Goal: Navigation & Orientation: Find specific page/section

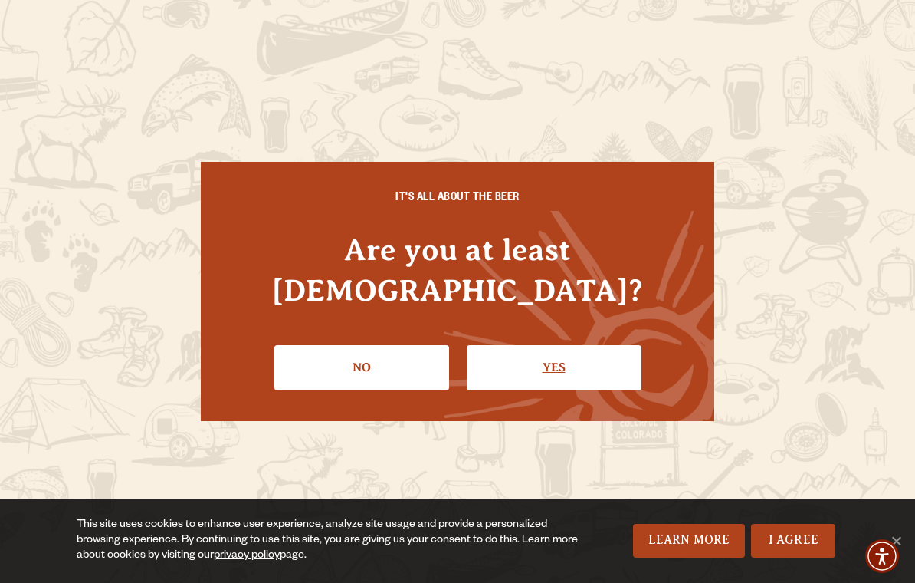
click at [583, 346] on link "Yes" at bounding box center [554, 367] width 175 height 44
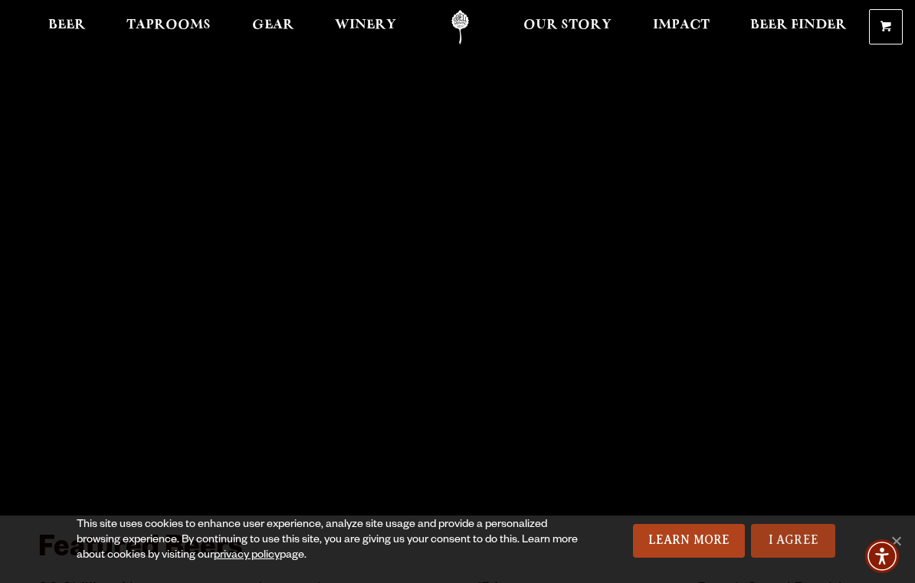
click at [783, 543] on link "I Agree" at bounding box center [793, 541] width 84 height 34
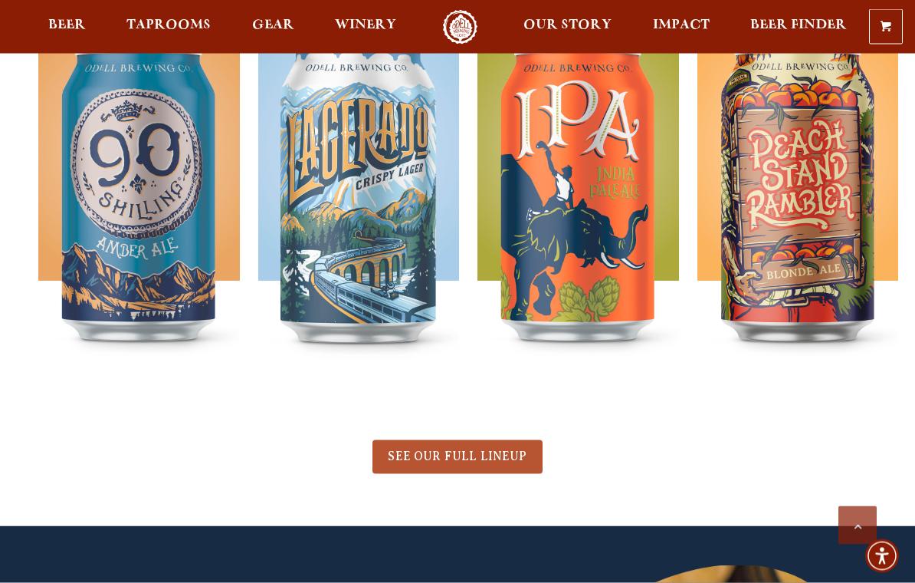
scroll to position [612, 0]
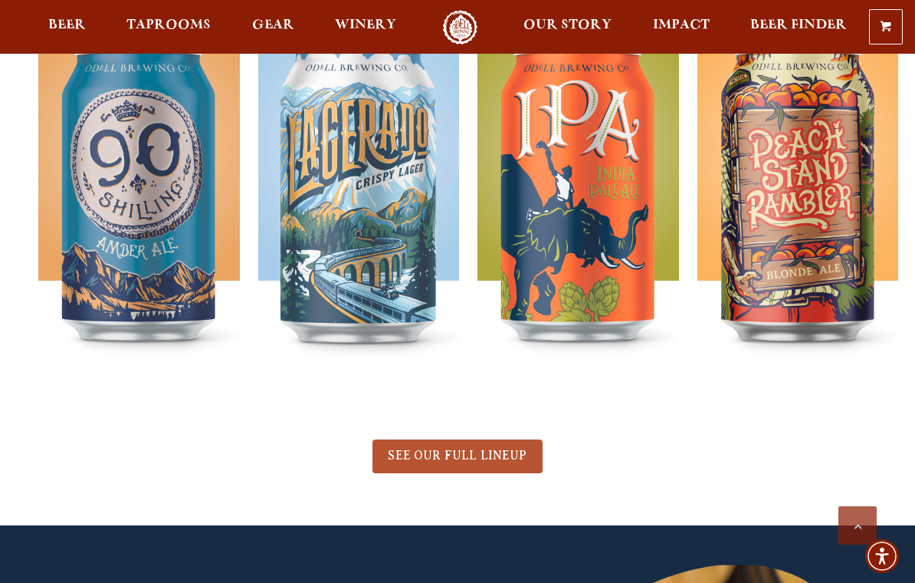
click at [454, 460] on span "SEE OUR FULL LINEUP" at bounding box center [457, 455] width 139 height 14
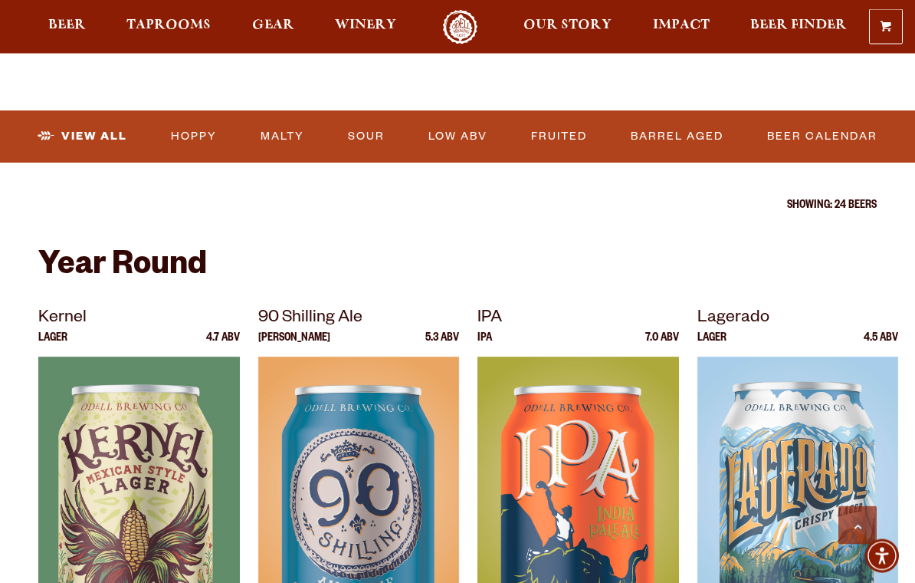
scroll to position [465, 0]
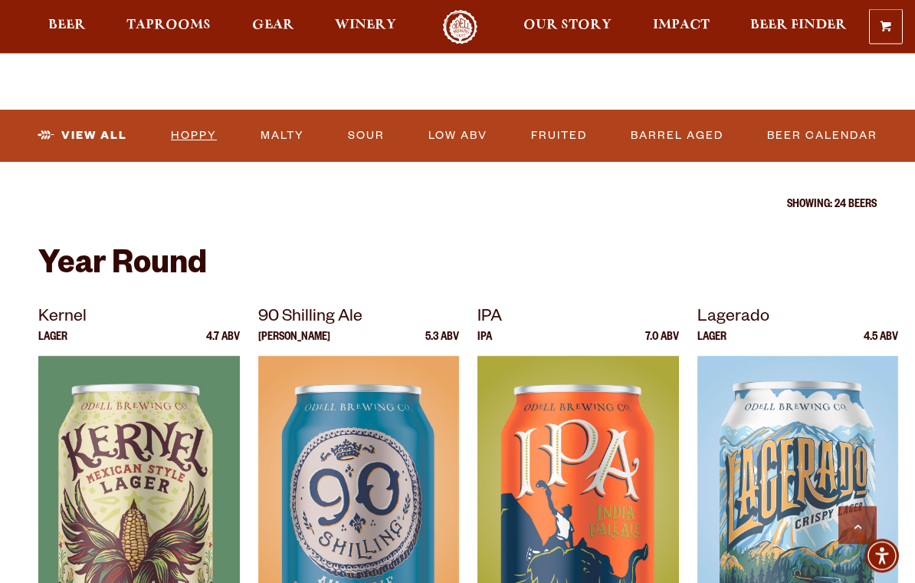
click at [198, 131] on link "Hoppy" at bounding box center [194, 136] width 58 height 35
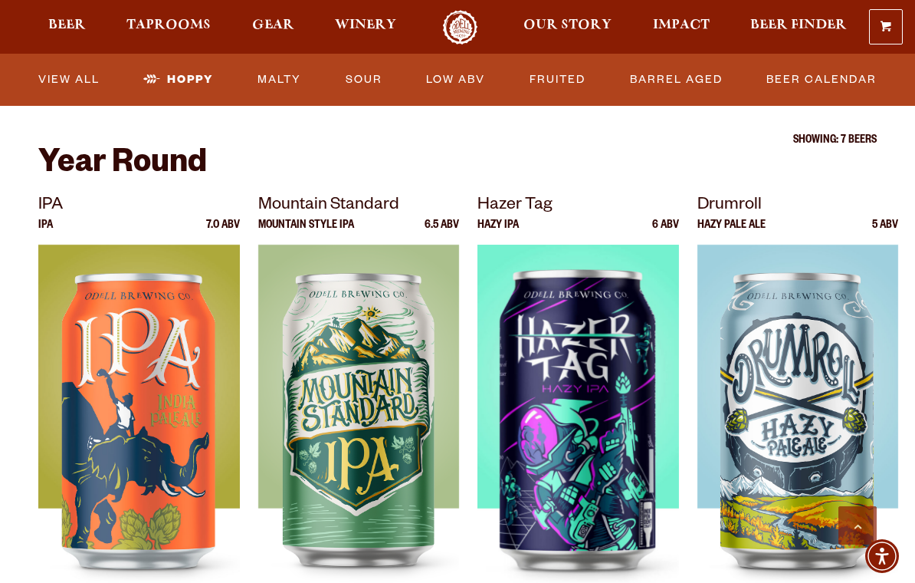
scroll to position [451, 0]
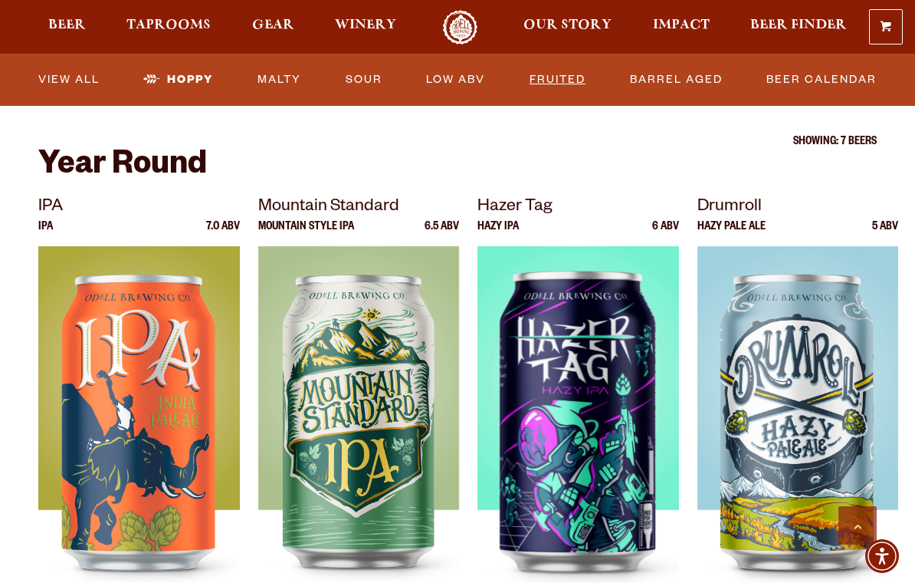
click at [565, 80] on link "Fruited" at bounding box center [558, 79] width 68 height 35
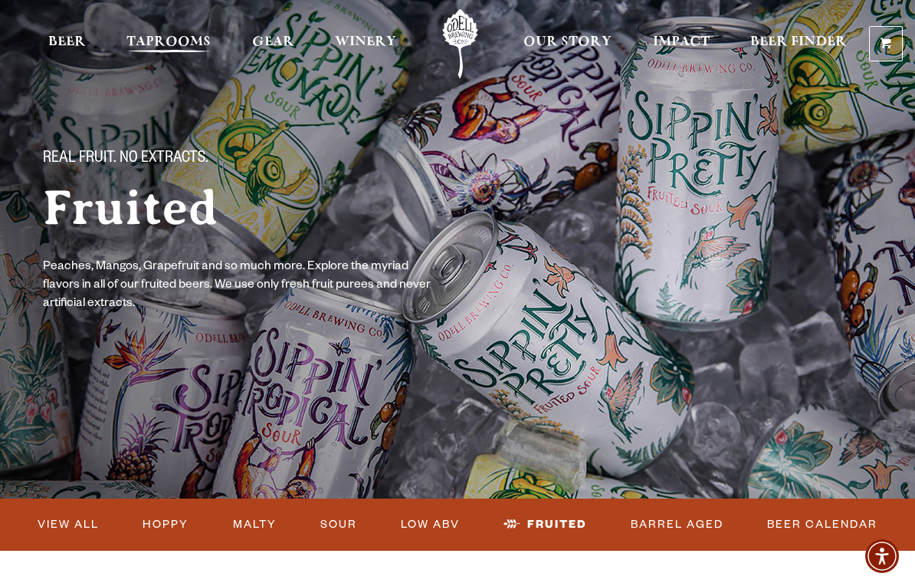
click at [174, 42] on span "Taprooms" at bounding box center [168, 42] width 84 height 12
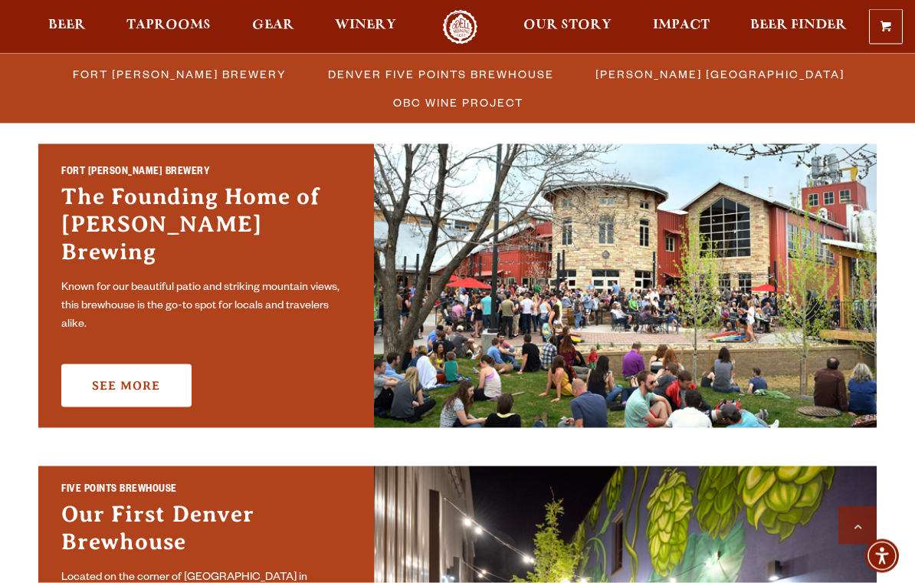
scroll to position [462, 0]
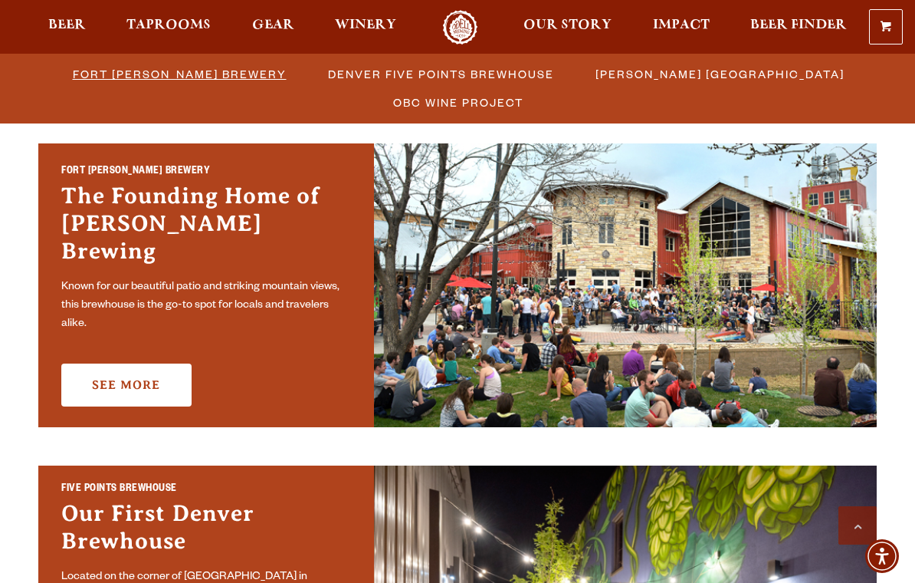
click at [195, 77] on span "Fort Collins Brewery" at bounding box center [180, 74] width 214 height 22
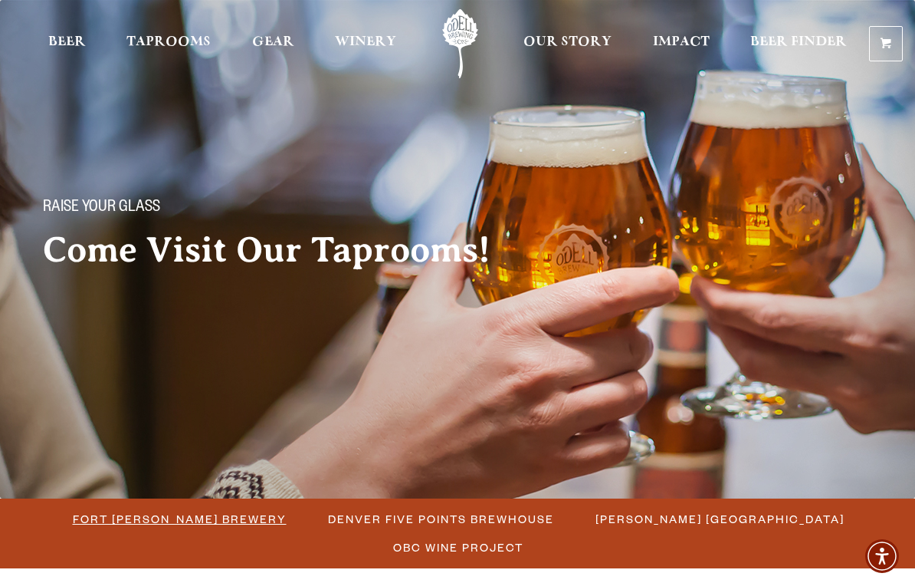
scroll to position [486, 0]
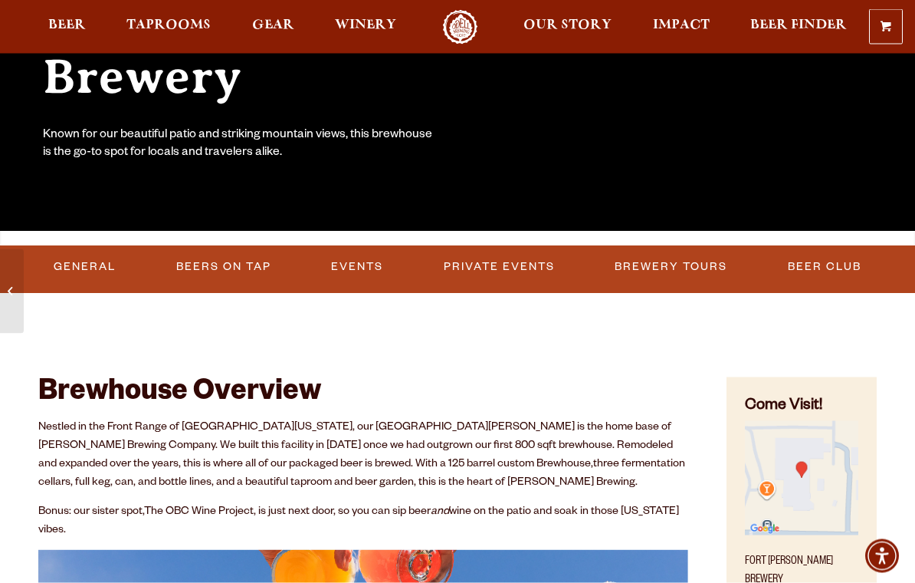
scroll to position [284, 0]
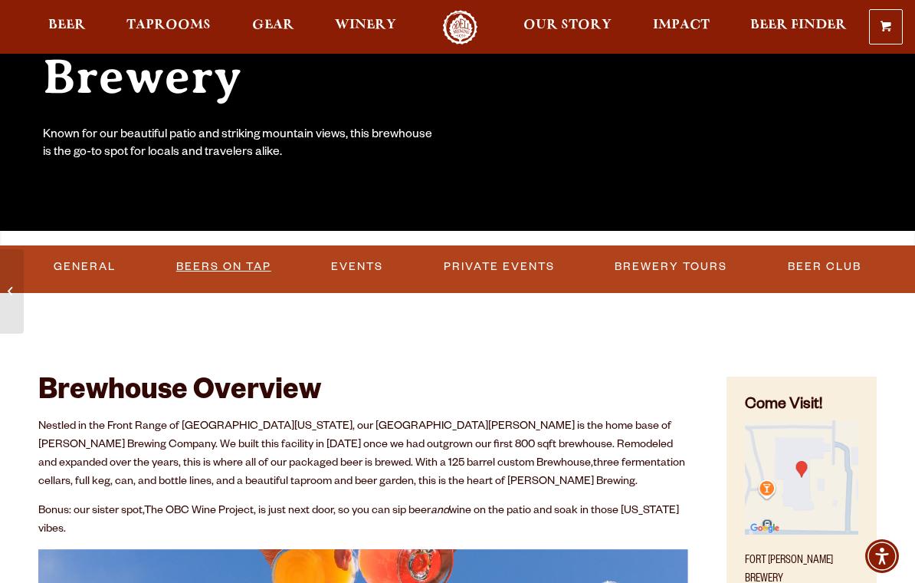
click at [232, 268] on link "Beers on Tap" at bounding box center [223, 266] width 107 height 35
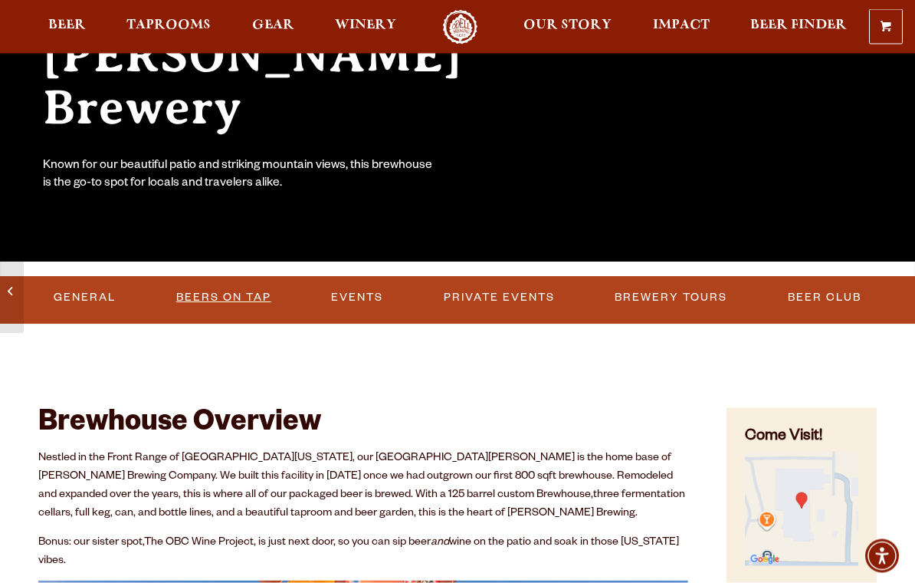
scroll to position [254, 0]
click at [248, 293] on link "Beers on Tap" at bounding box center [223, 297] width 107 height 35
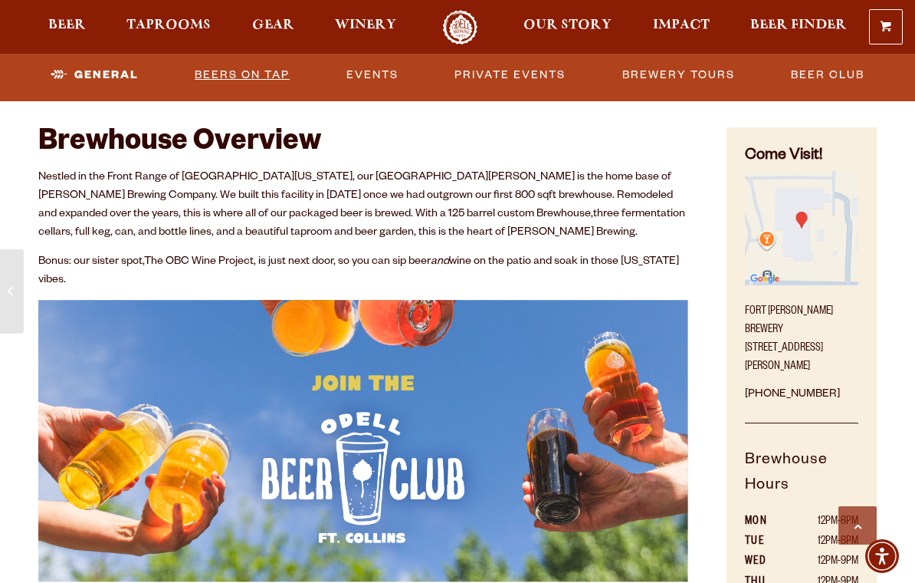
scroll to position [533, 0]
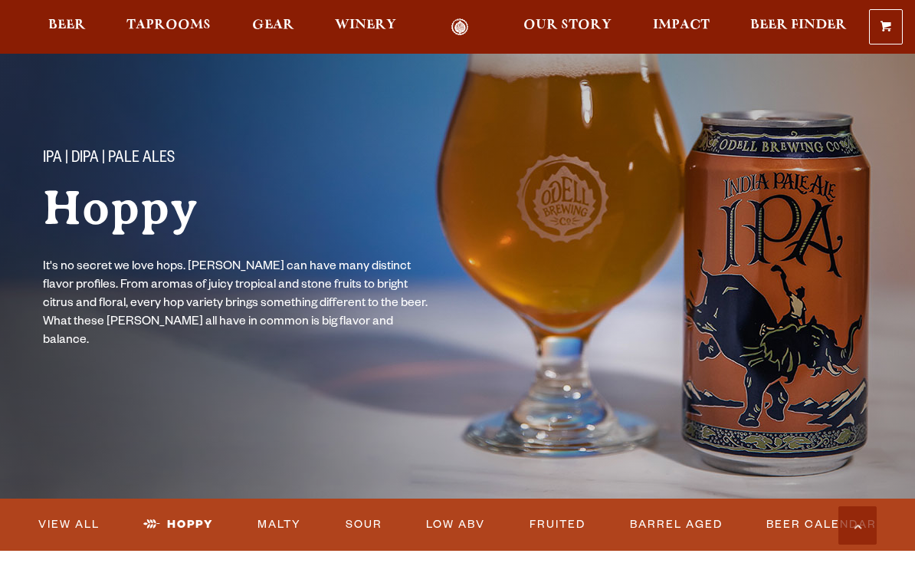
scroll to position [451, 0]
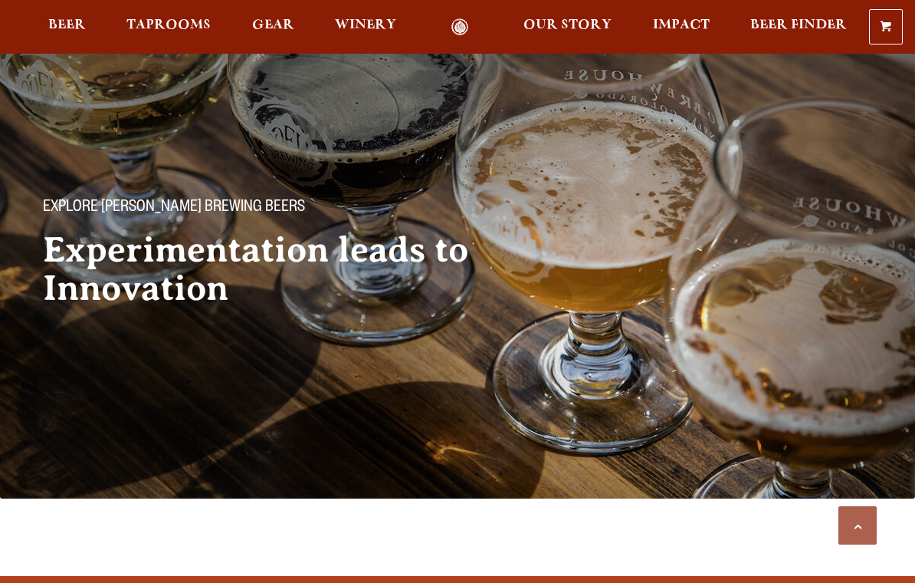
scroll to position [490, 0]
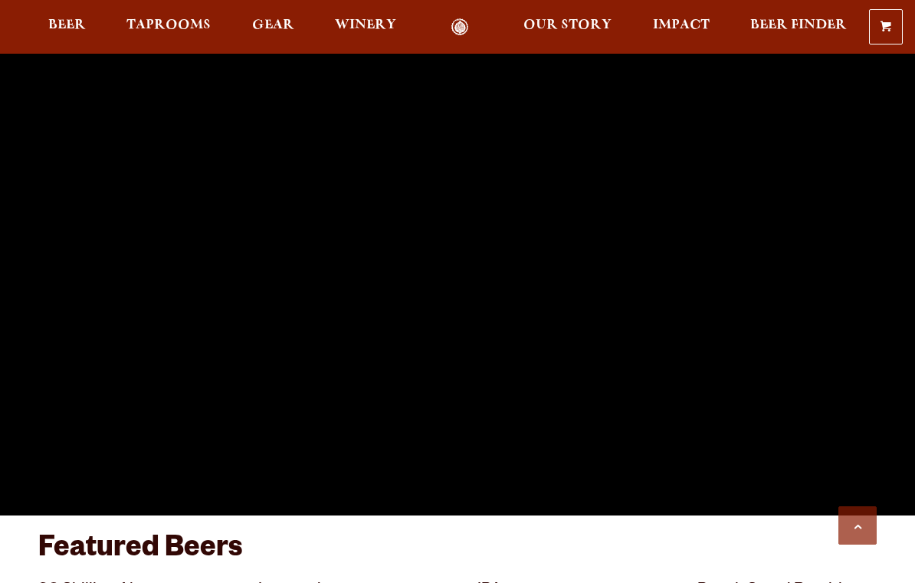
scroll to position [636, 0]
